Goal: Information Seeking & Learning: Find specific fact

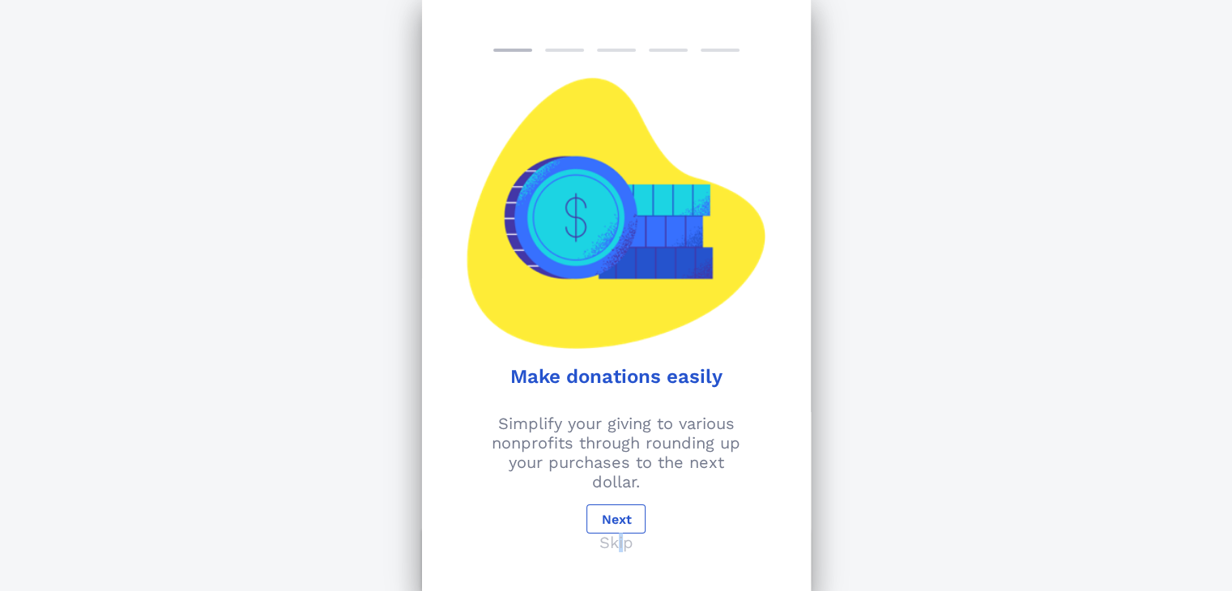
click at [620, 538] on p "Skip" at bounding box center [616, 542] width 34 height 19
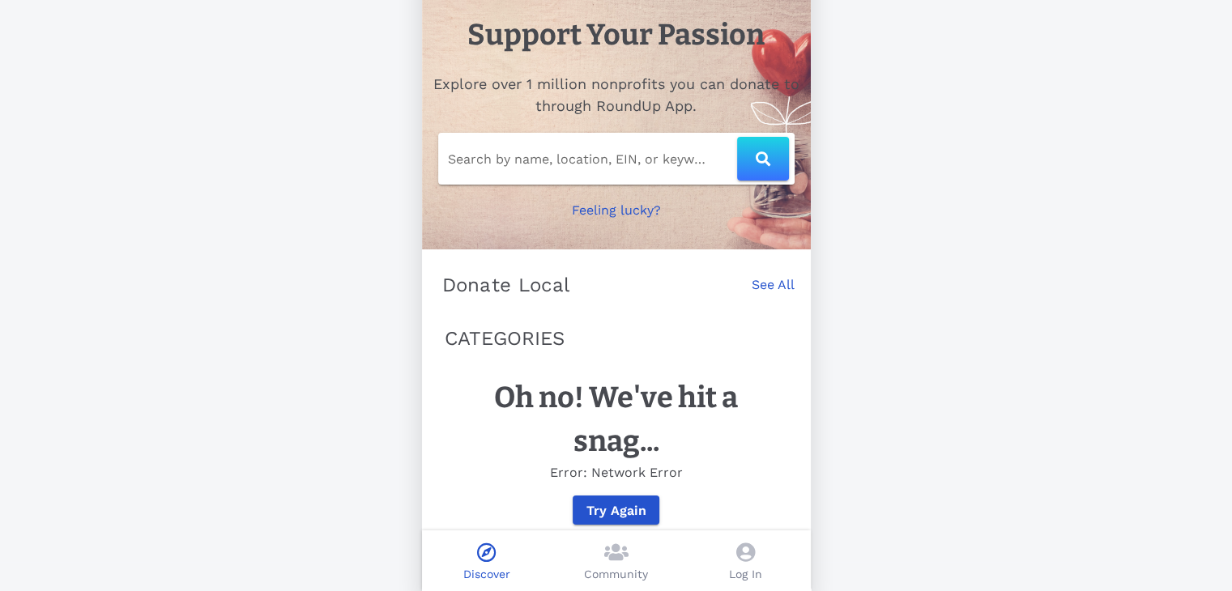
scroll to position [55, 0]
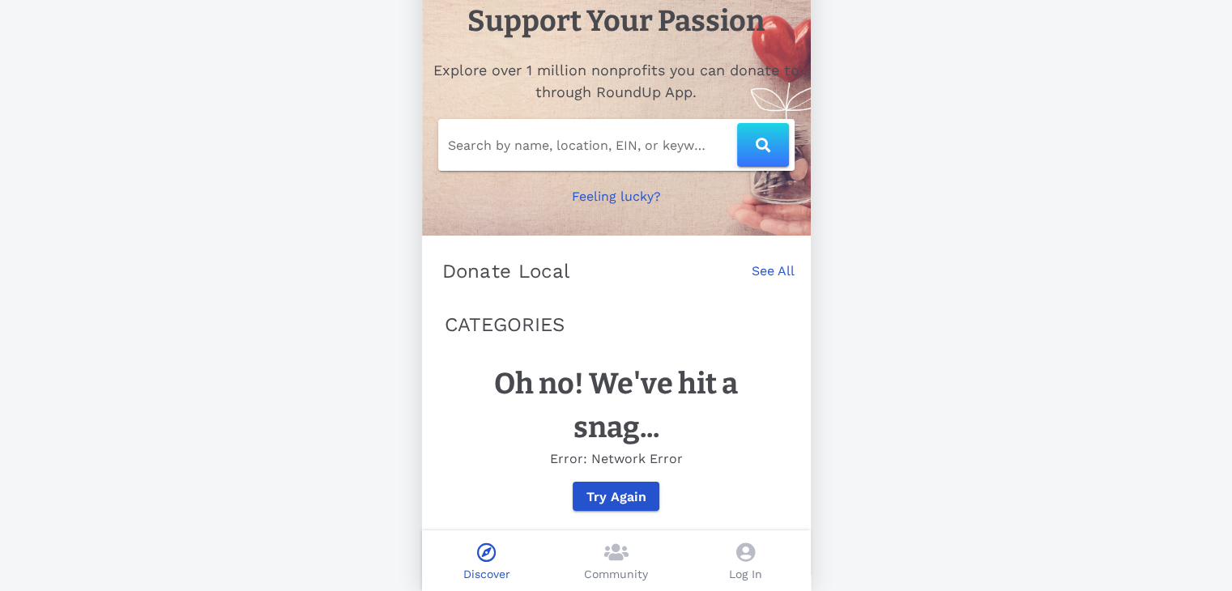
click at [742, 559] on icon at bounding box center [745, 551] width 19 height 19
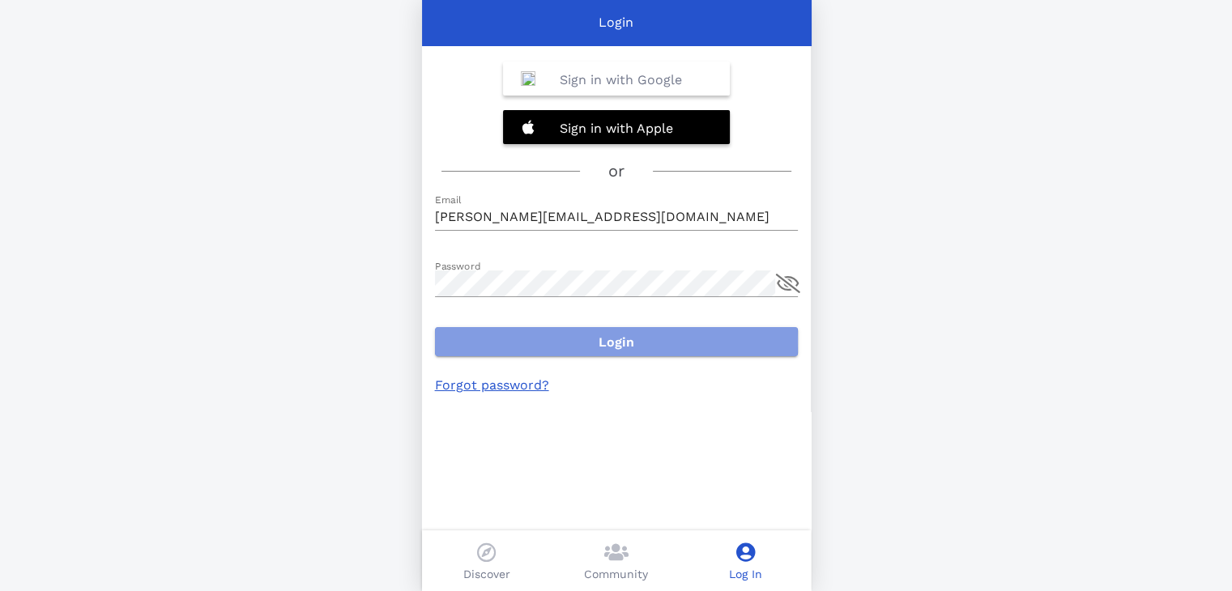
click at [627, 346] on span "Login" at bounding box center [616, 341] width 337 height 15
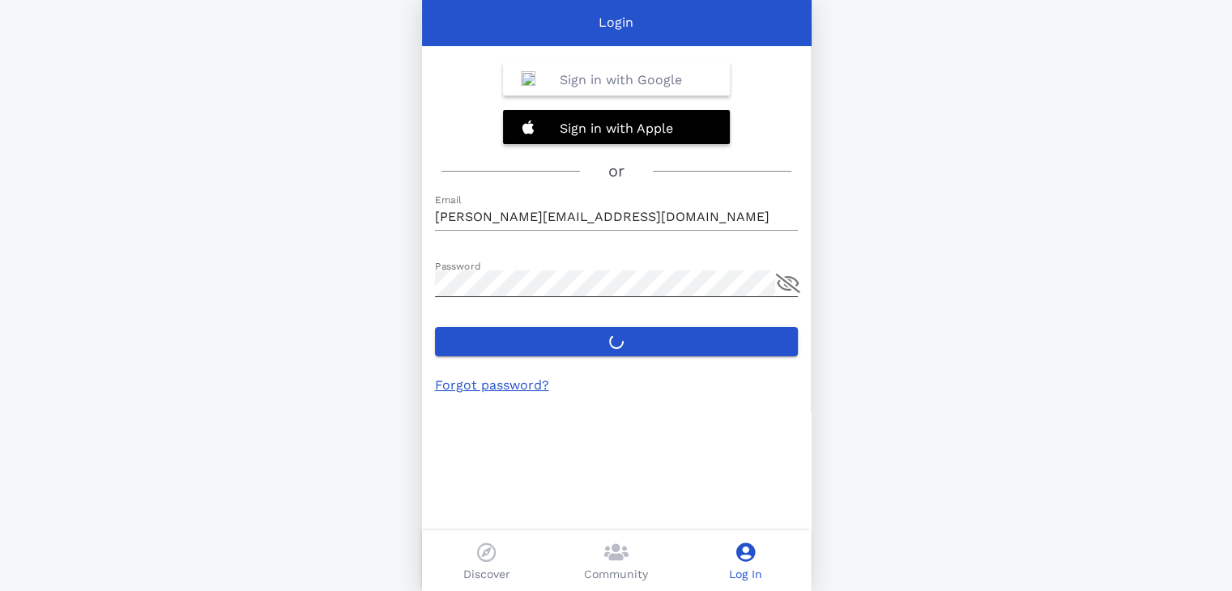
click at [785, 285] on button "append icon" at bounding box center [788, 283] width 24 height 19
click at [668, 228] on input "sanroman@thehighlandsschool.org" at bounding box center [616, 217] width 363 height 26
click at [415, 297] on div "Login Sign in with Google Sign in with Apple or Email sanroman@thehighlandsscho…" at bounding box center [616, 295] width 1232 height 591
drag, startPoint x: 674, startPoint y: 218, endPoint x: 509, endPoint y: 223, distance: 164.5
click at [509, 223] on input "sanroman@thehighlandsschool.org" at bounding box center [616, 217] width 363 height 26
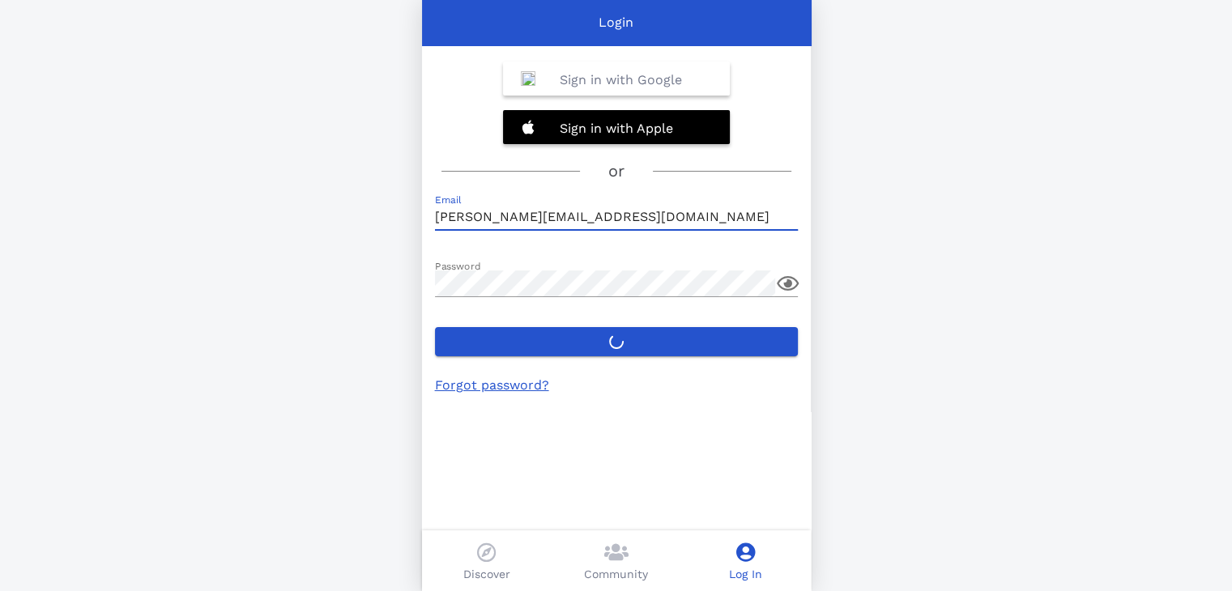
type input "sanroman@gmail.com"
drag, startPoint x: 664, startPoint y: 358, endPoint x: 662, endPoint y: 348, distance: 9.9
click at [664, 357] on div "Sign in with Google Sign in with Apple or Email sanroman@gmail.com Password Log…" at bounding box center [616, 295] width 389 height 591
click at [661, 347] on label "Login" at bounding box center [616, 341] width 363 height 29
click at [661, 347] on button "Login" at bounding box center [616, 341] width 363 height 29
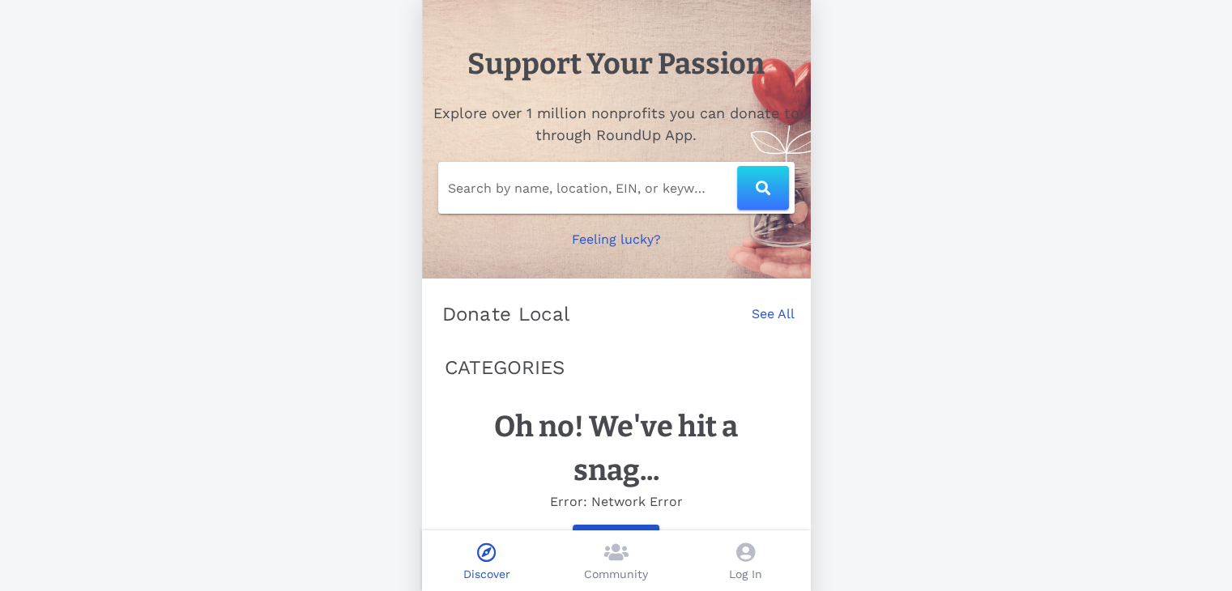
click at [742, 558] on icon at bounding box center [745, 551] width 19 height 19
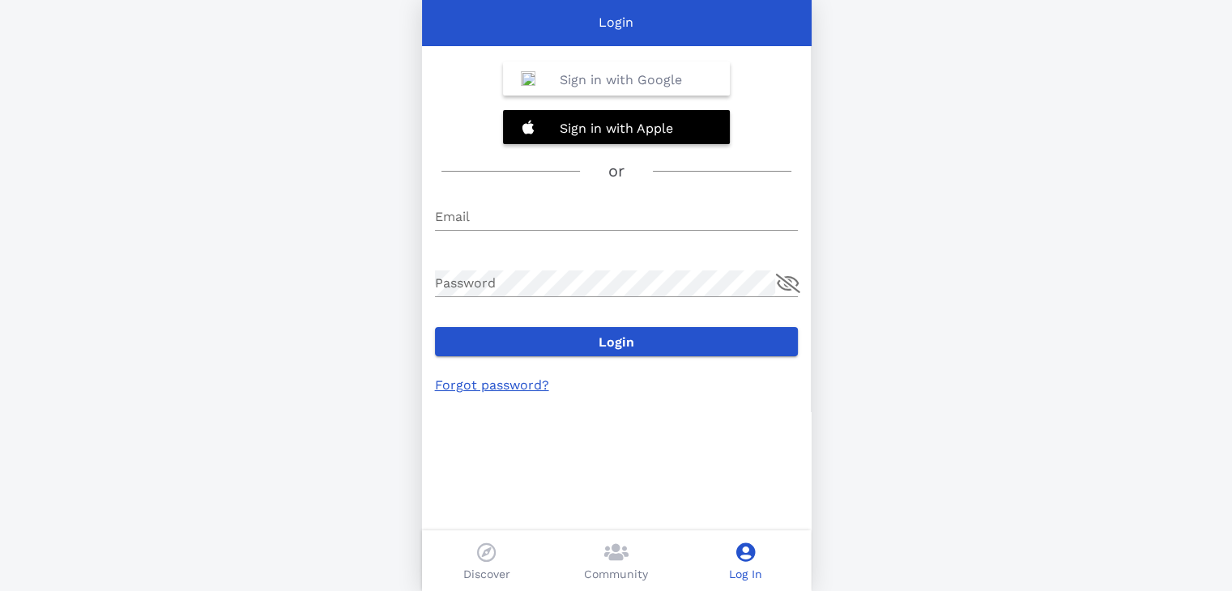
type input "sanroman@gmail.com"
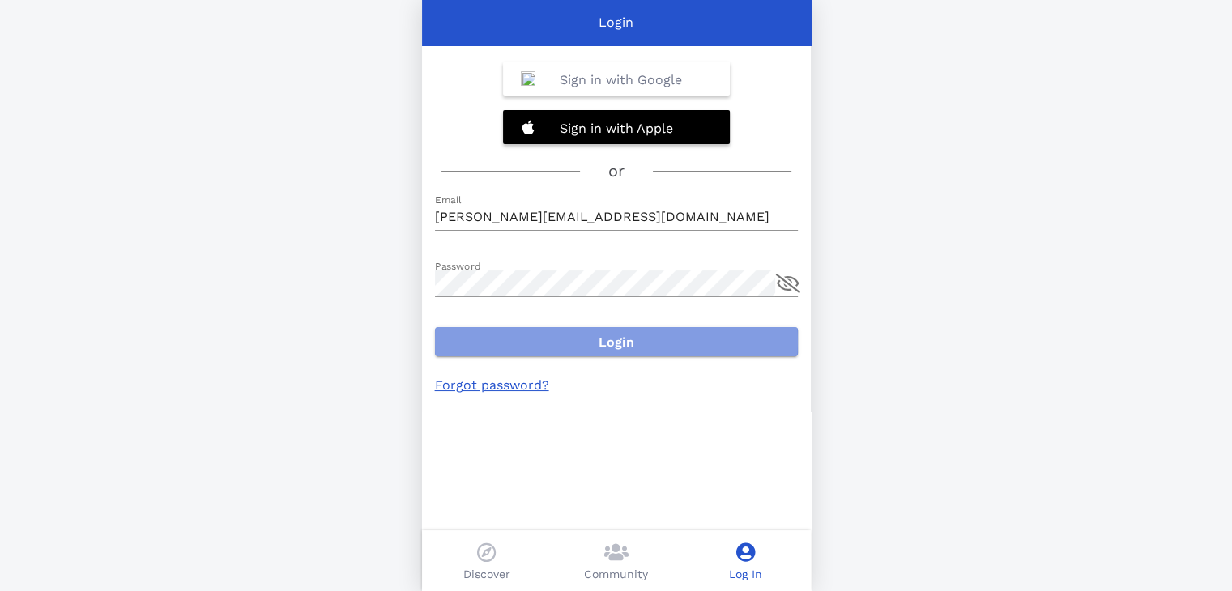
click at [611, 345] on span "Login" at bounding box center [616, 341] width 337 height 15
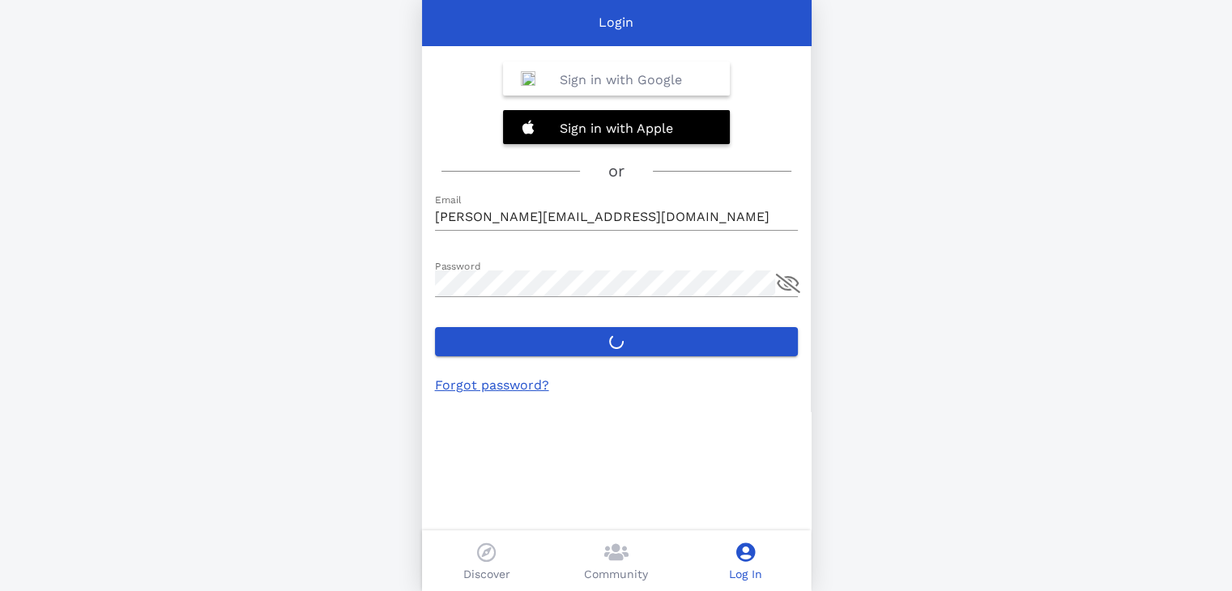
click at [508, 384] on link "Forgot password?" at bounding box center [492, 384] width 114 height 15
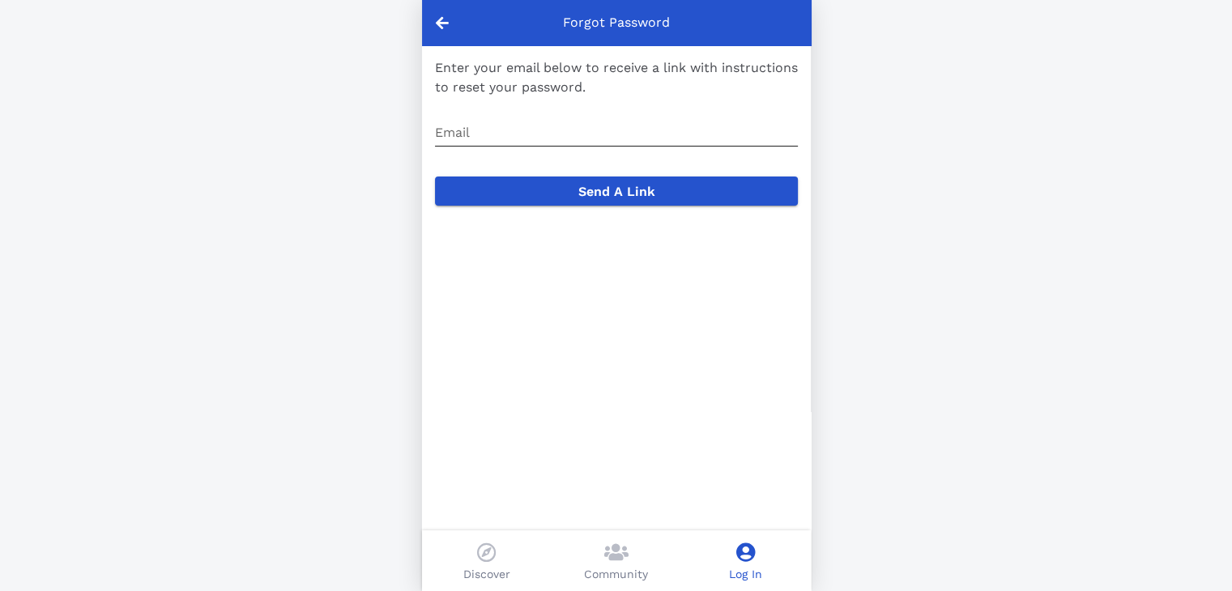
click at [466, 134] on input "Email" at bounding box center [616, 133] width 363 height 26
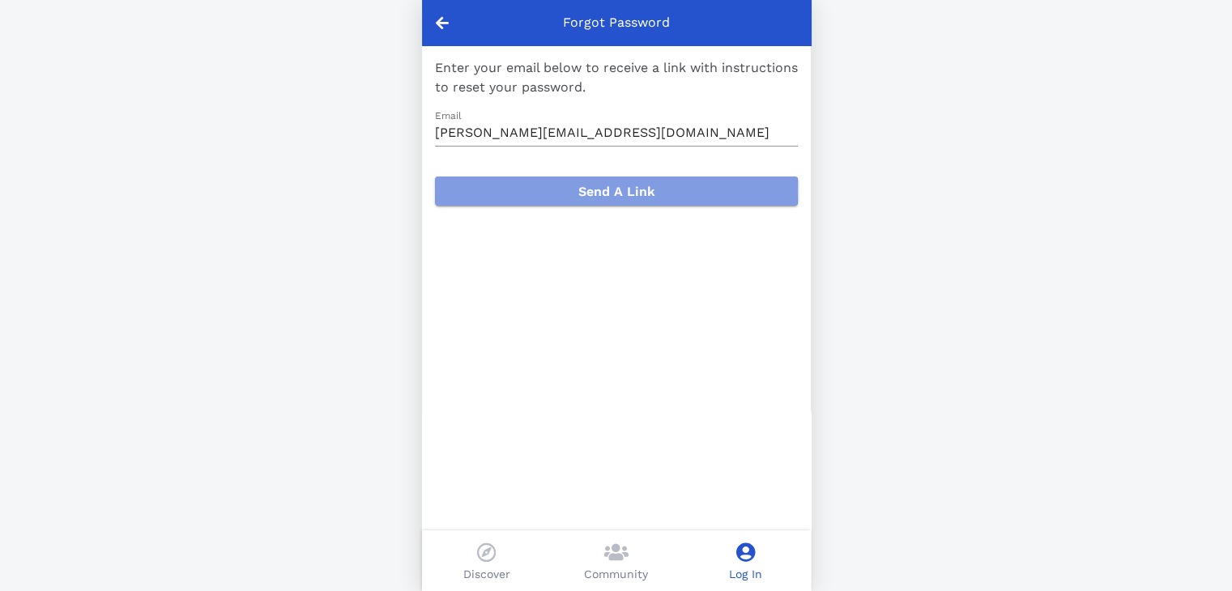
click at [609, 195] on span "Send A Link" at bounding box center [616, 191] width 337 height 15
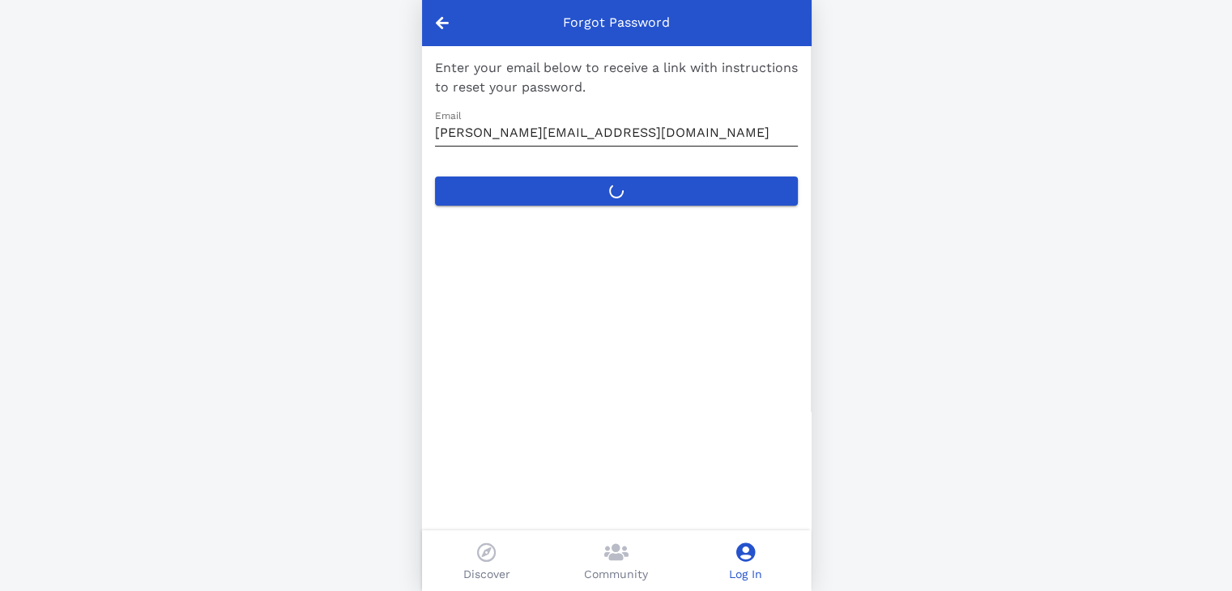
click at [582, 142] on input "sanroman@gmail.com" at bounding box center [616, 133] width 363 height 26
type input "sanroman@thehighlandsschool.org"
click at [596, 195] on label "Send A Link" at bounding box center [616, 191] width 363 height 29
click at [596, 195] on button "Send A Link" at bounding box center [616, 191] width 363 height 29
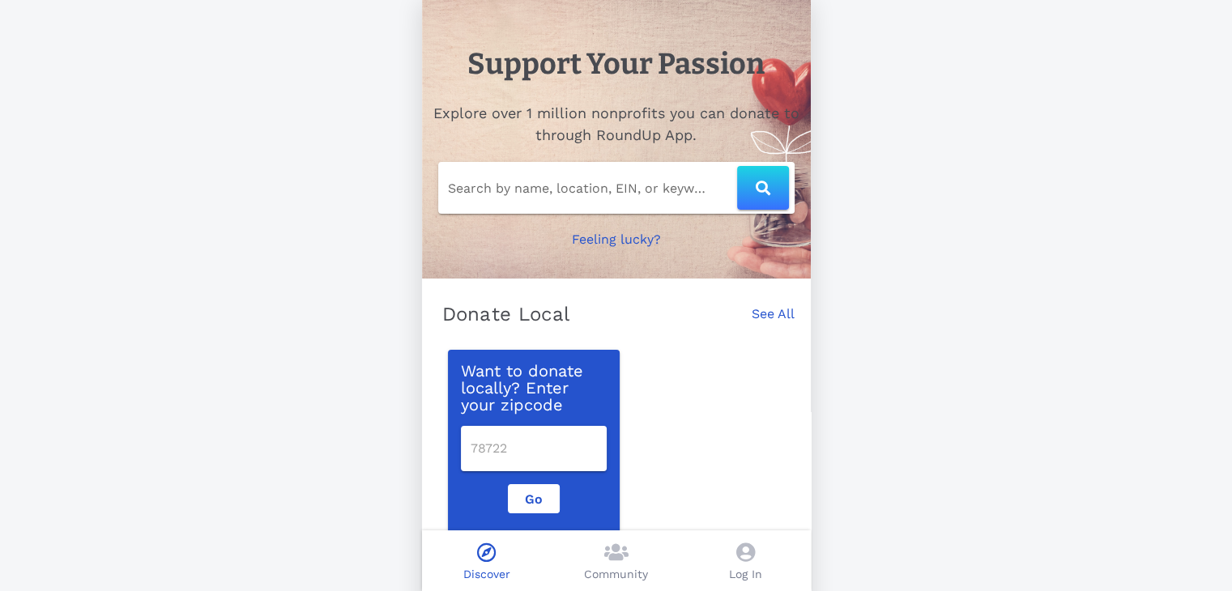
click at [489, 448] on input "number" at bounding box center [533, 449] width 126 height 26
type input "75062"
click at [528, 495] on span "Go" at bounding box center [533, 498] width 24 height 15
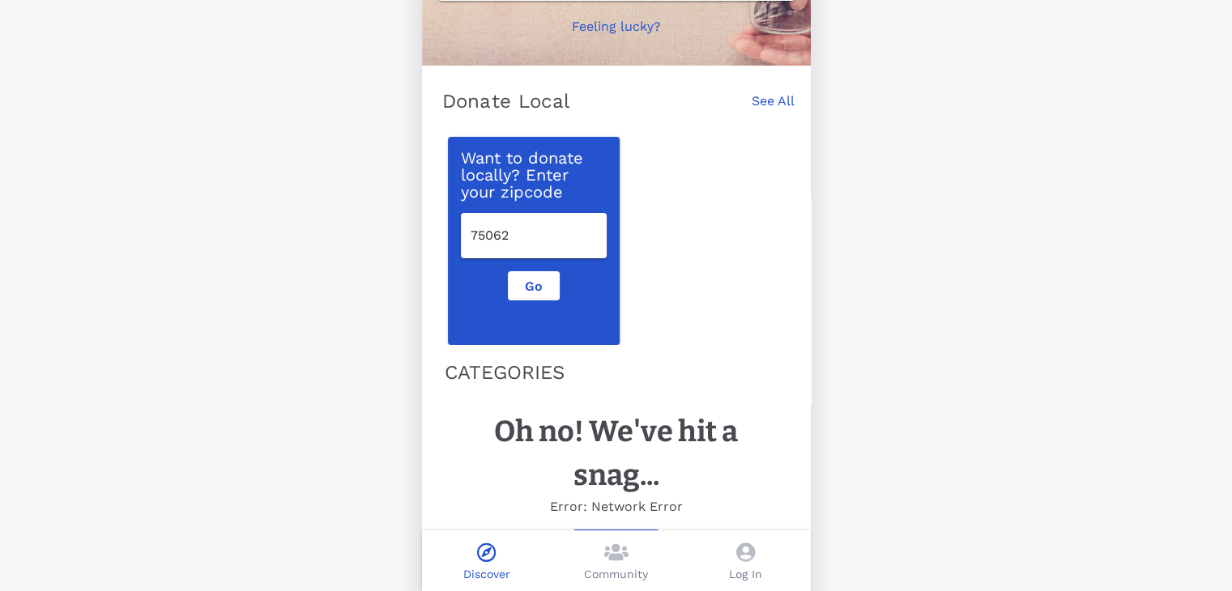
scroll to position [273, 0]
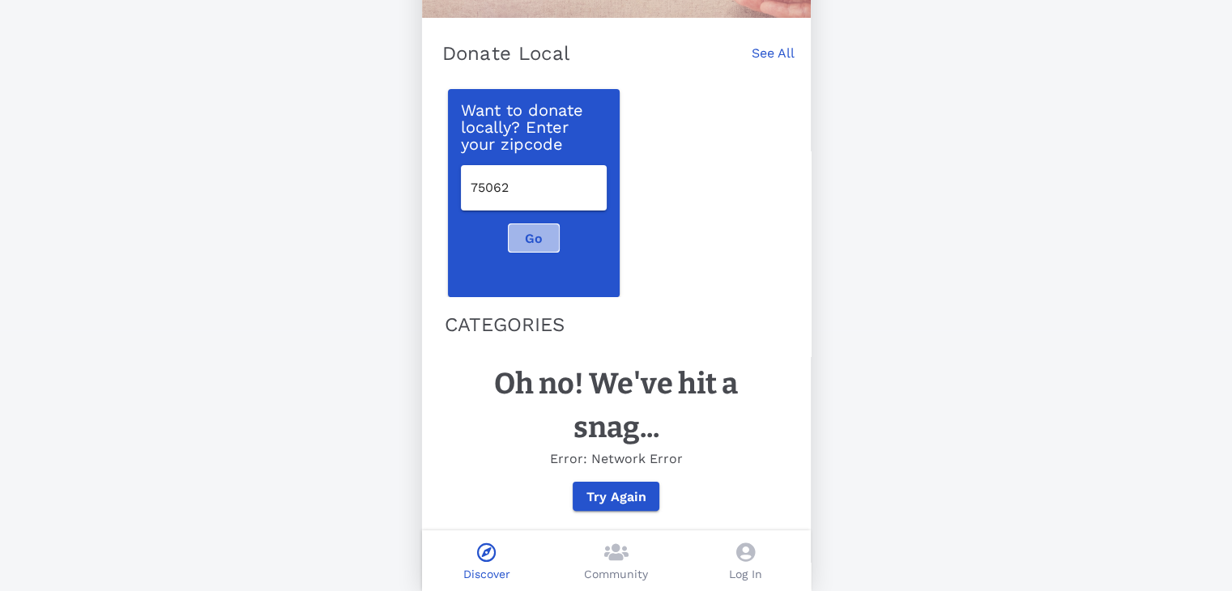
click at [538, 231] on span "Go" at bounding box center [533, 238] width 24 height 15
click at [641, 496] on span "Try Again" at bounding box center [615, 496] width 61 height 15
click at [641, 495] on span "Try Again" at bounding box center [615, 496] width 61 height 15
click at [628, 492] on span "Try Again" at bounding box center [615, 496] width 61 height 15
click at [628, 491] on span "Try Again" at bounding box center [615, 496] width 61 height 15
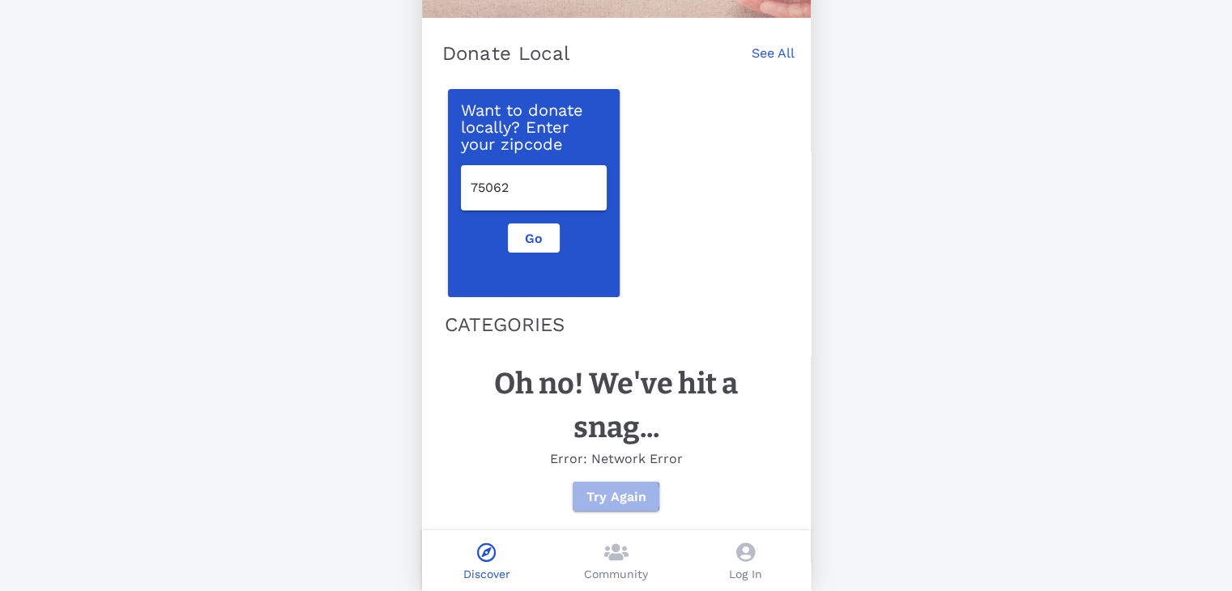
click at [628, 491] on span "Try Again" at bounding box center [615, 496] width 61 height 15
click at [628, 490] on span "Try Again" at bounding box center [615, 496] width 61 height 15
click at [628, 489] on span "Try Again" at bounding box center [615, 496] width 61 height 15
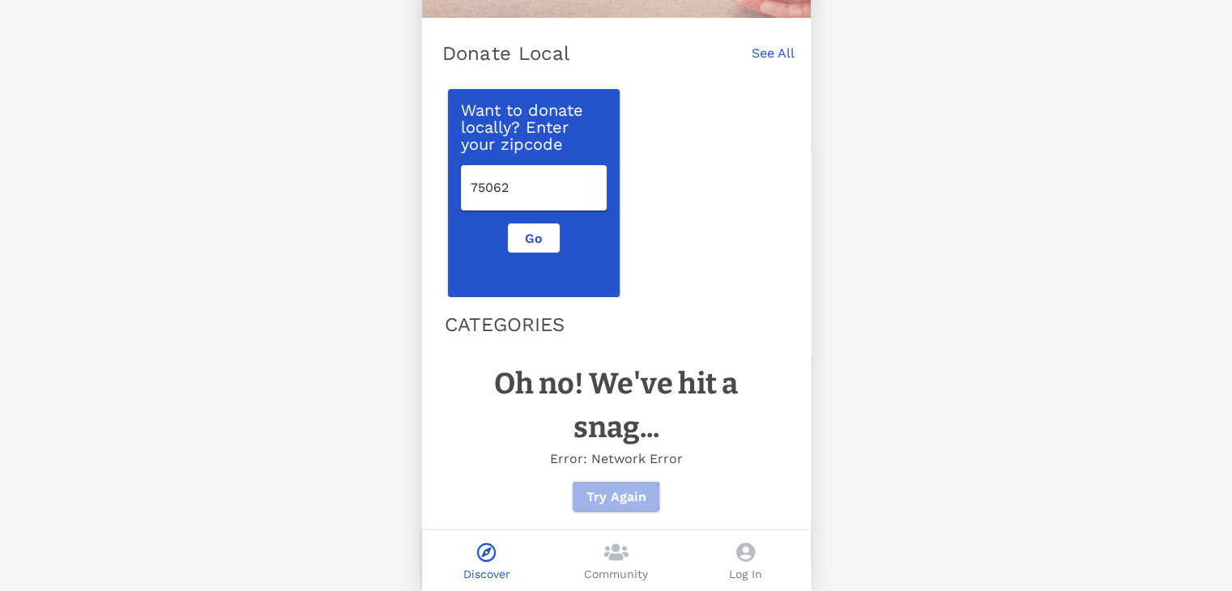
click at [628, 489] on span "Try Again" at bounding box center [615, 496] width 61 height 15
click at [627, 489] on span "Try Again" at bounding box center [615, 496] width 61 height 15
drag, startPoint x: 626, startPoint y: 488, endPoint x: 636, endPoint y: 487, distance: 10.6
click at [627, 489] on span "Try Again" at bounding box center [615, 496] width 61 height 15
click at [762, 44] on link "See All" at bounding box center [772, 62] width 43 height 36
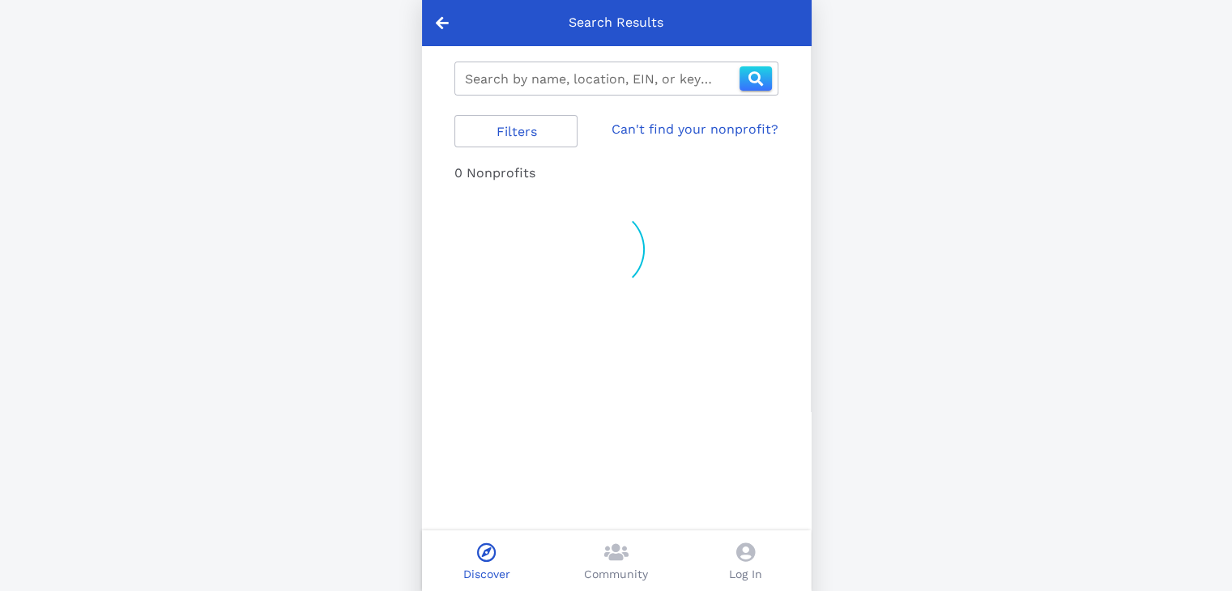
click at [557, 82] on input "Search by name, location, EIN, or keyword" at bounding box center [602, 79] width 274 height 26
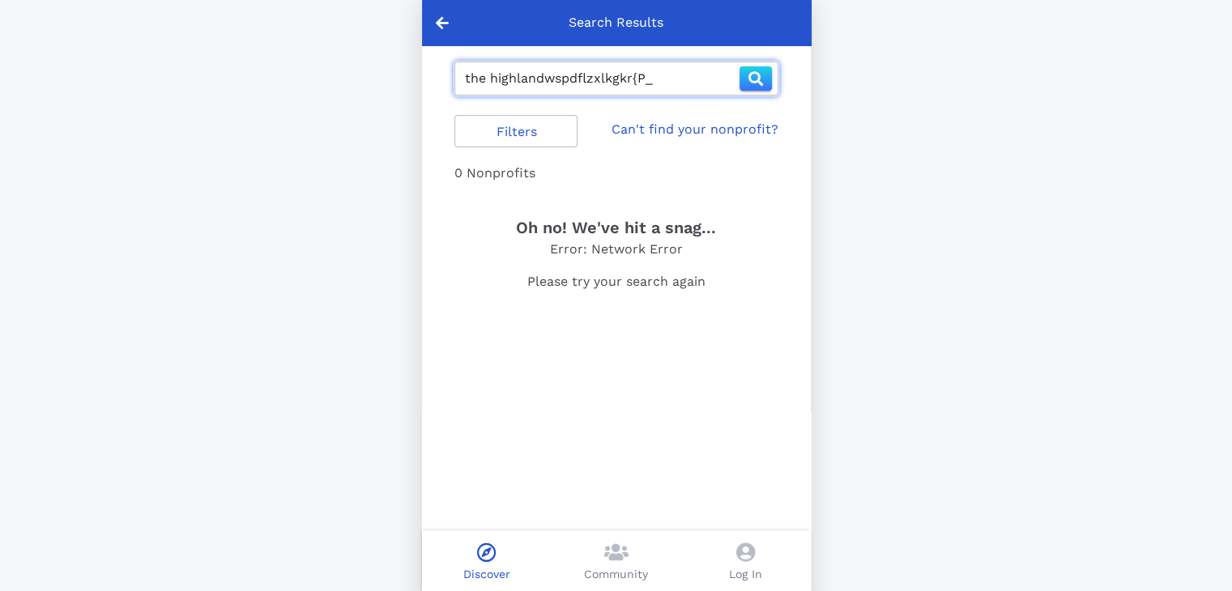
type input "the highlandwspdflzxlkgkr{P_"
click at [440, 22] on icon at bounding box center [442, 22] width 13 height 15
